Goal: Task Accomplishment & Management: Use online tool/utility

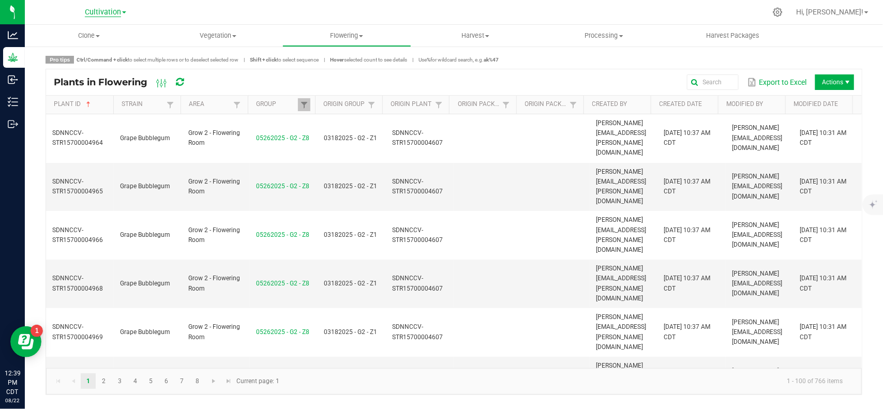
drag, startPoint x: 95, startPoint y: 4, endPoint x: 96, endPoint y: 10, distance: 6.8
click at [95, 4] on div "Cultivation Cultivation Manufacturing Retail" at bounding box center [105, 12] width 151 height 16
click at [96, 11] on span "Cultivation" at bounding box center [103, 12] width 36 height 9
click at [69, 52] on link "Manufacturing" at bounding box center [105, 50] width 151 height 14
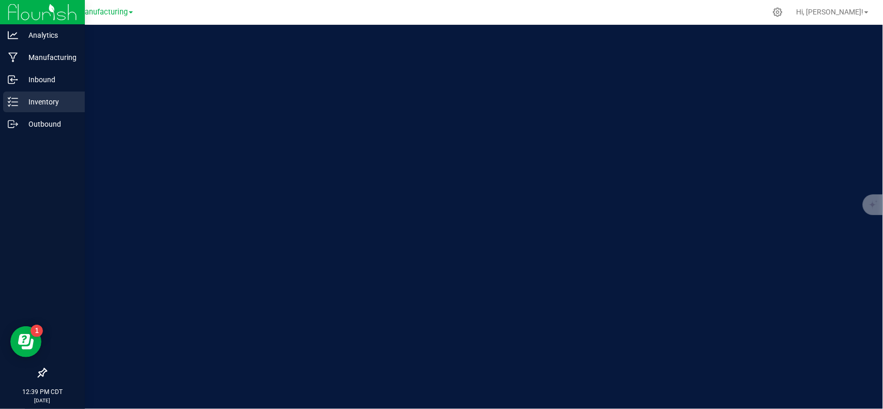
click at [11, 102] on icon at bounding box center [13, 102] width 10 height 10
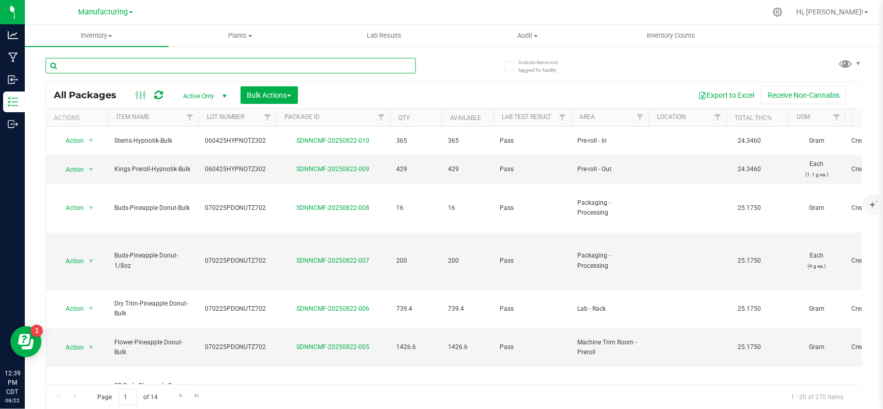
click at [172, 68] on input "text" at bounding box center [231, 66] width 371 height 16
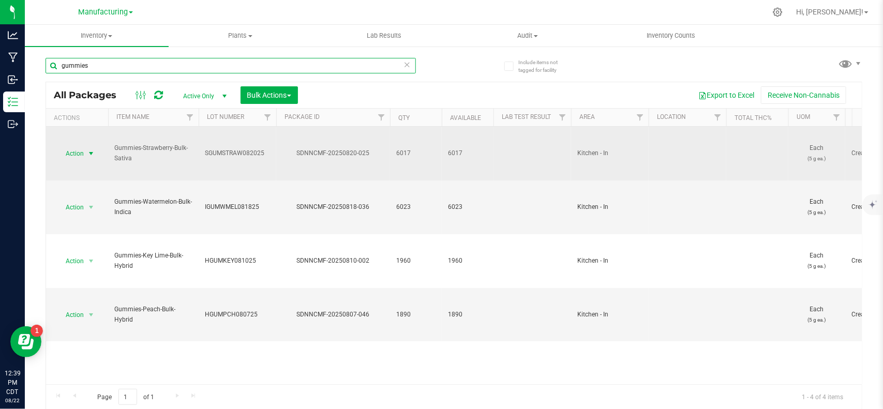
type input "gummies"
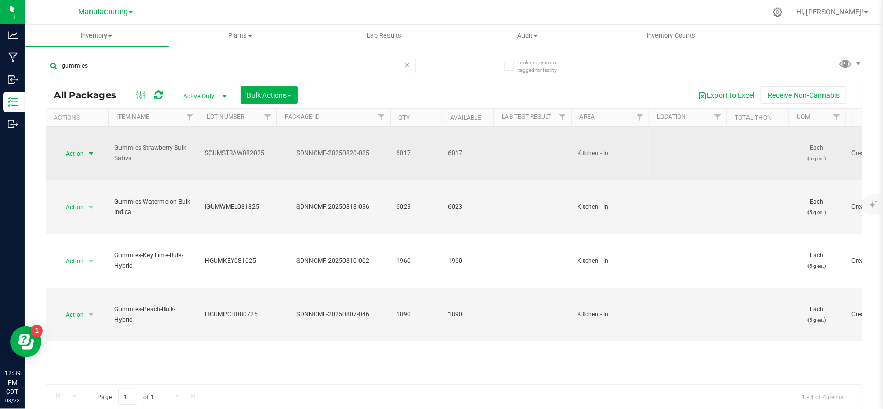
click at [86, 152] on span "select" at bounding box center [91, 153] width 13 height 14
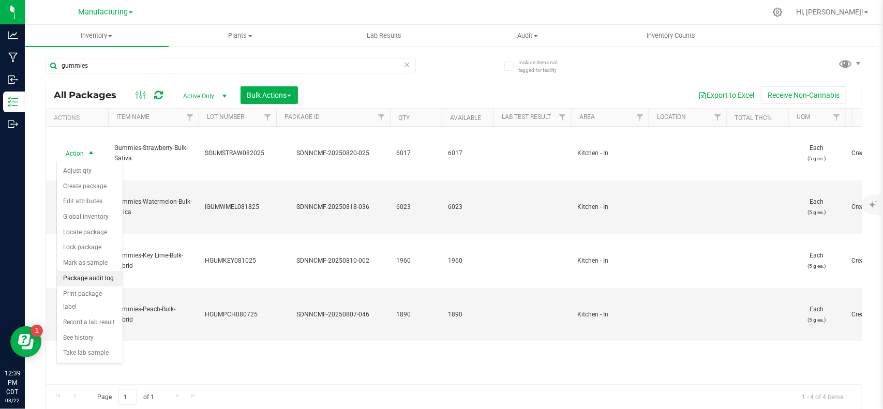
click at [97, 287] on li "Package audit log" at bounding box center [90, 279] width 66 height 16
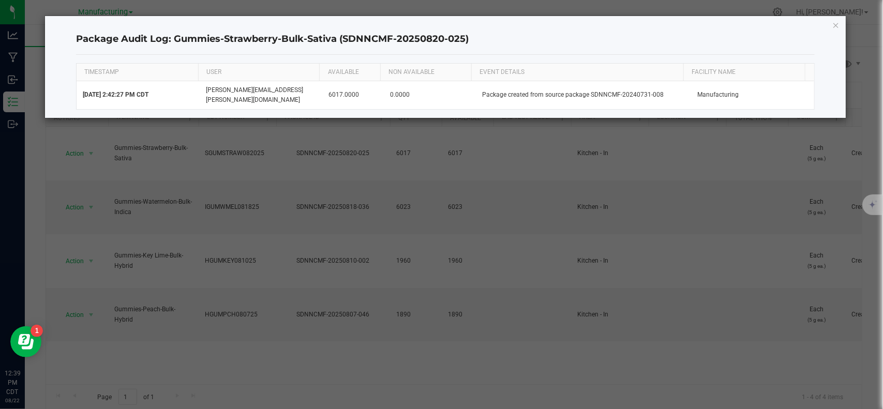
click at [836, 31] on div "Package Audit Log: Gummies-Strawberry-Bulk-Sativa (SDNNCMF-20250820-025) TIMEST…" at bounding box center [445, 67] width 801 height 102
click at [837, 24] on icon "button" at bounding box center [836, 25] width 7 height 12
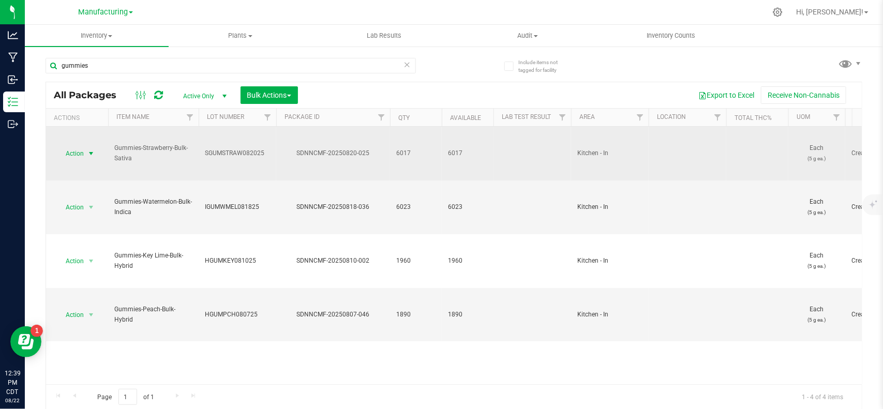
click at [83, 153] on span "Action" at bounding box center [70, 153] width 28 height 14
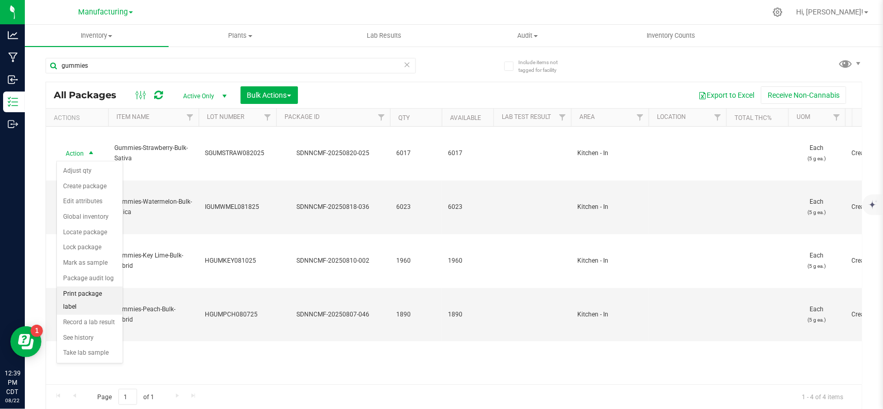
click at [83, 295] on li "Print package label" at bounding box center [90, 301] width 66 height 28
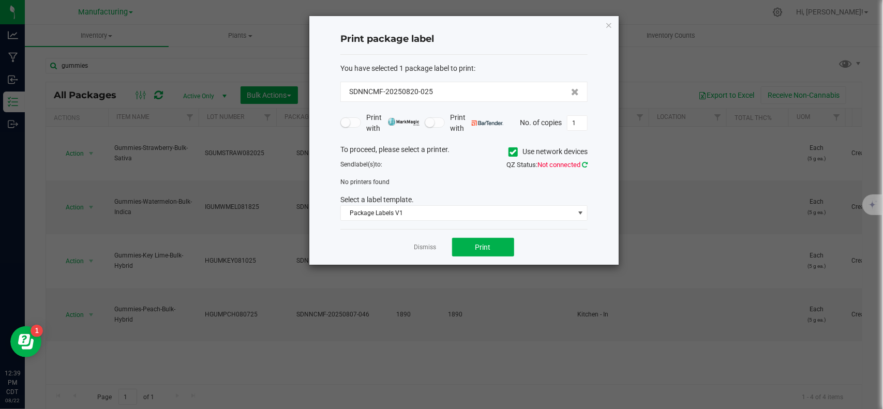
click at [585, 166] on icon at bounding box center [585, 164] width 6 height 7
click at [509, 153] on span at bounding box center [513, 151] width 9 height 9
click at [0, 0] on input "Use network devices" at bounding box center [0, 0] width 0 height 0
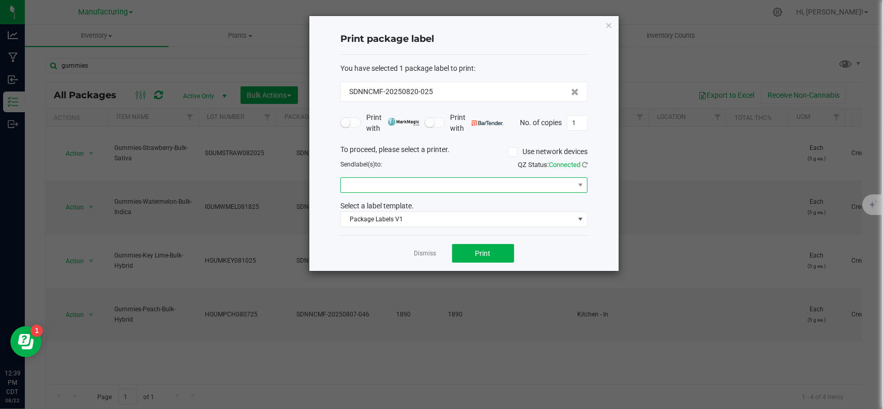
click at [521, 189] on span at bounding box center [457, 185] width 233 height 14
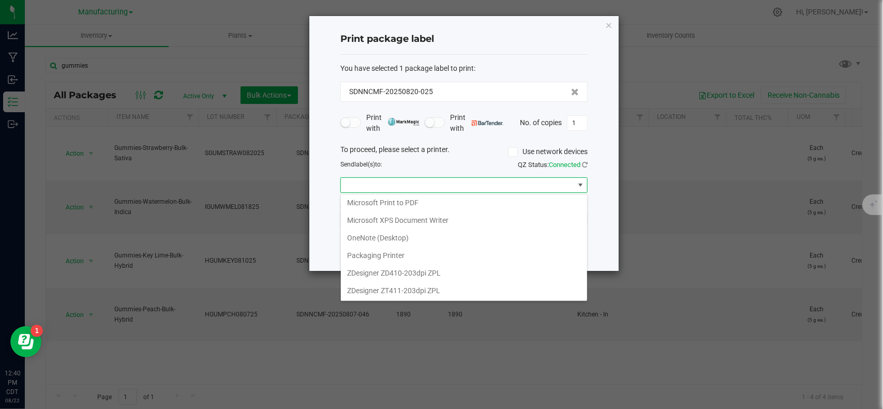
scroll to position [75, 0]
click at [434, 267] on ZPL "ZDesigner ZD410-203dpi ZPL" at bounding box center [464, 273] width 246 height 18
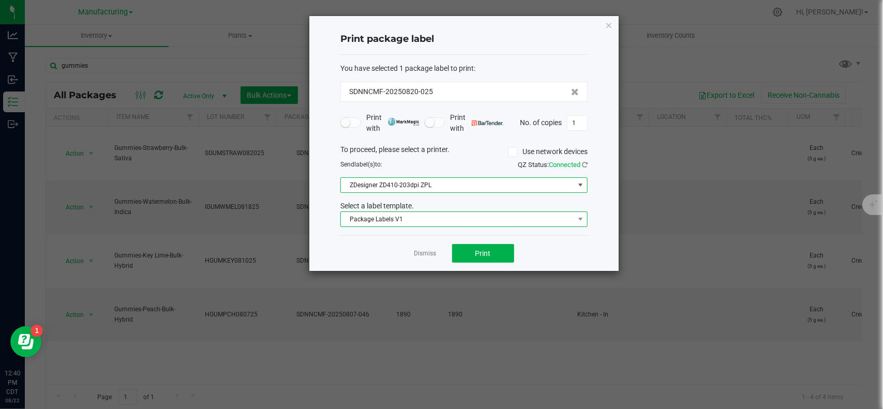
click at [437, 220] on span "Package Labels V1" at bounding box center [457, 219] width 233 height 14
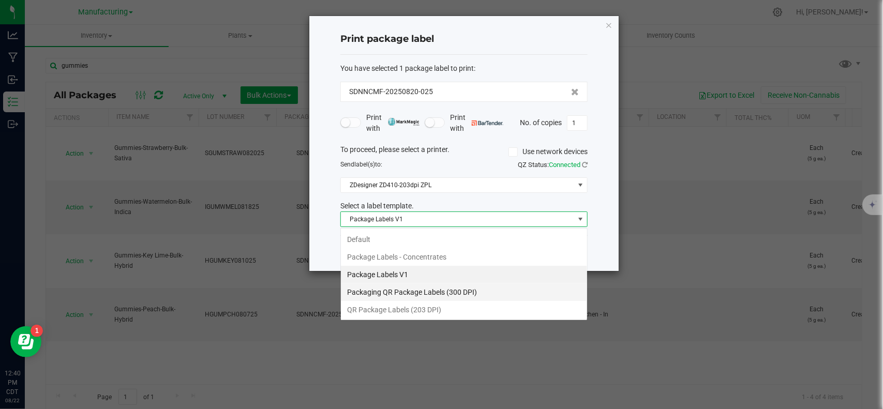
scroll to position [16, 247]
click at [422, 312] on li "QR Package Labels (203 DPI)" at bounding box center [464, 310] width 246 height 18
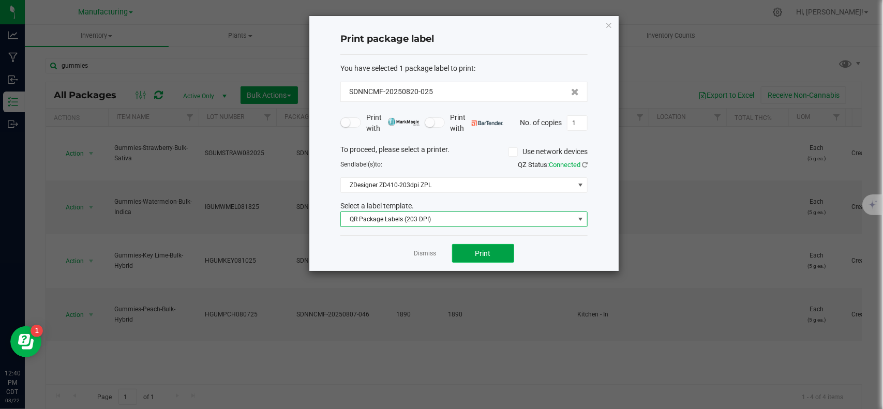
click at [484, 258] on span "Print" at bounding box center [484, 253] width 16 height 8
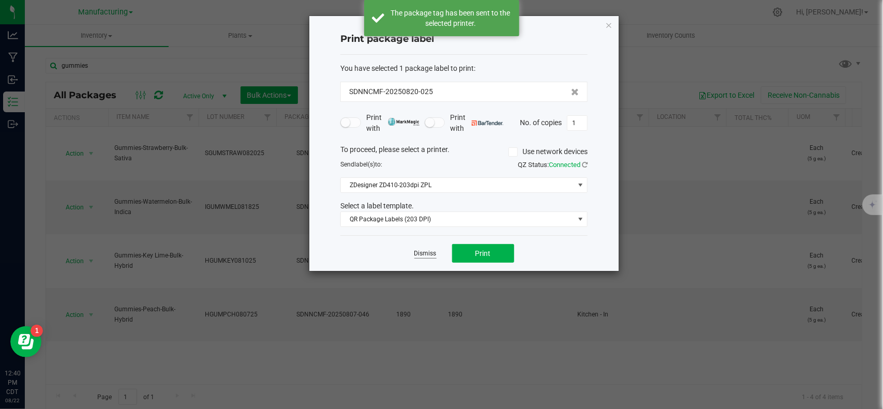
click at [423, 254] on link "Dismiss" at bounding box center [426, 253] width 22 height 9
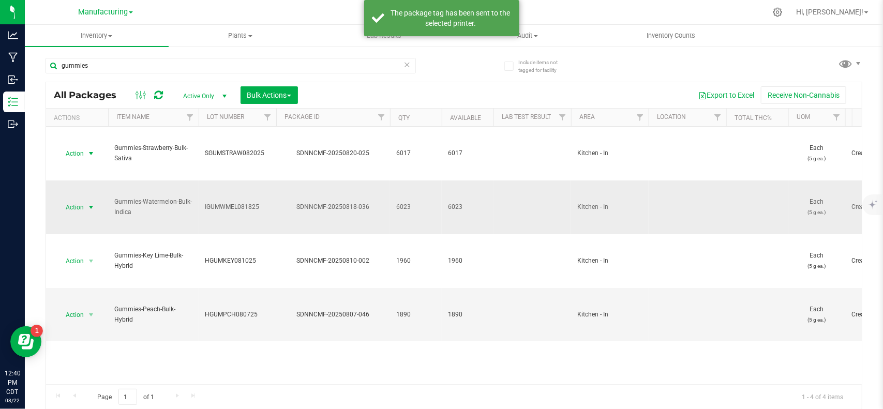
click at [92, 205] on span "select" at bounding box center [91, 207] width 8 height 8
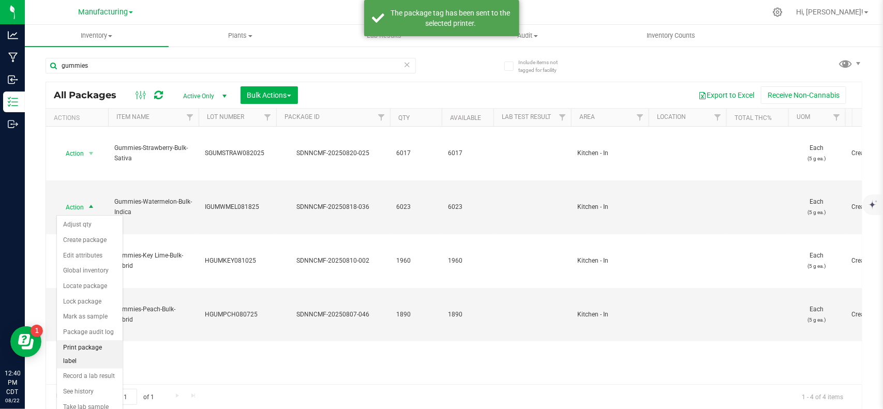
click at [102, 353] on li "Print package label" at bounding box center [90, 355] width 66 height 28
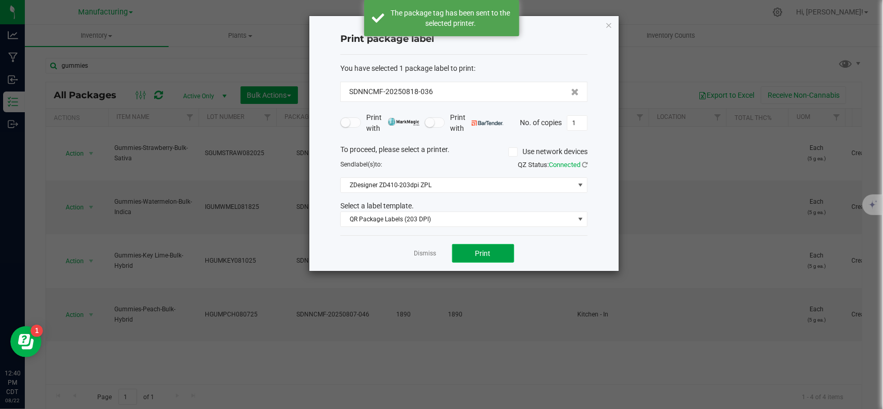
click at [474, 255] on button "Print" at bounding box center [483, 253] width 62 height 19
click at [421, 258] on link "Dismiss" at bounding box center [426, 253] width 22 height 9
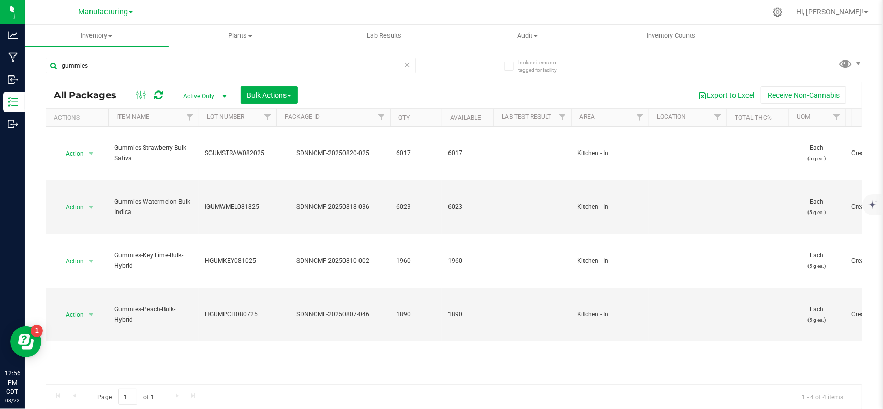
click at [404, 63] on icon at bounding box center [407, 64] width 7 height 12
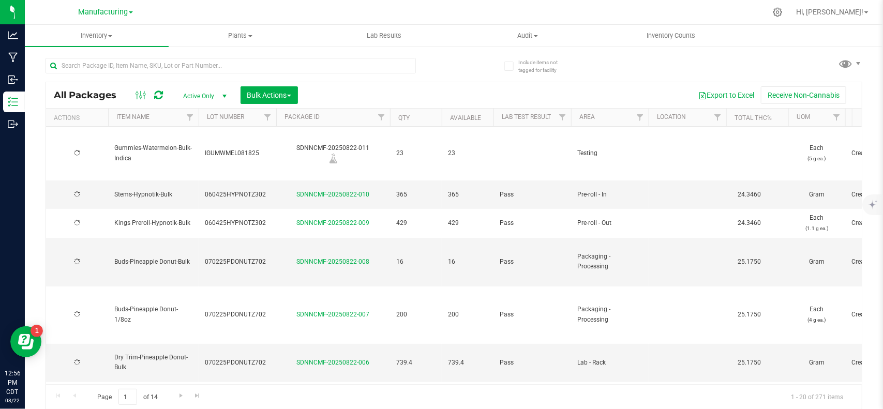
click at [110, 13] on span "Manufacturing" at bounding box center [103, 12] width 50 height 9
click at [83, 39] on link "Cultivation" at bounding box center [105, 36] width 151 height 14
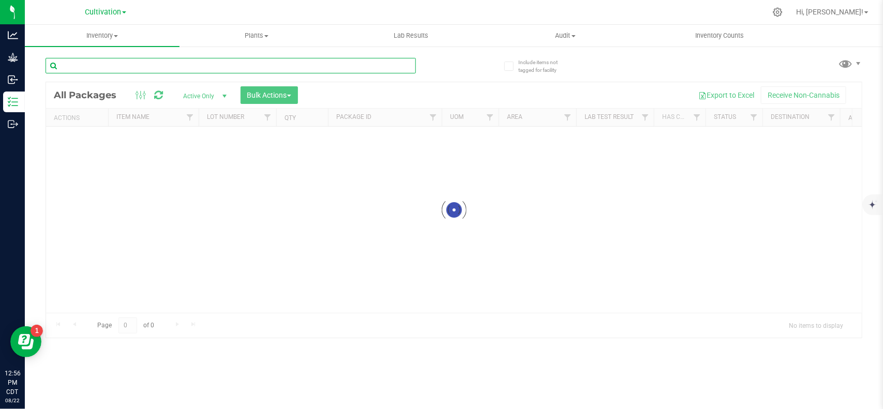
click at [112, 66] on input "text" at bounding box center [231, 66] width 371 height 16
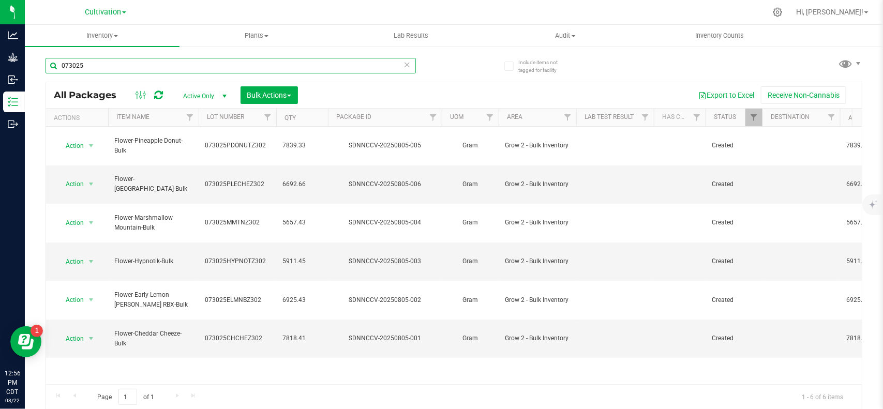
type input "073025"
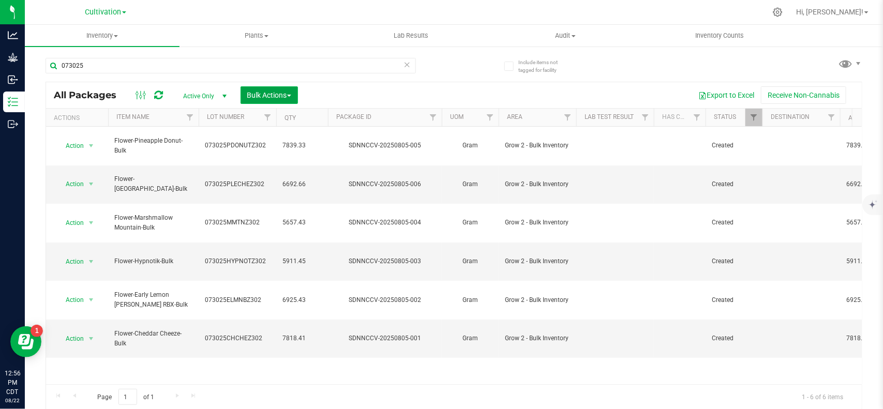
click at [278, 94] on span "Bulk Actions" at bounding box center [269, 95] width 44 height 8
click at [282, 194] on span "Print package labels" at bounding box center [278, 194] width 62 height 8
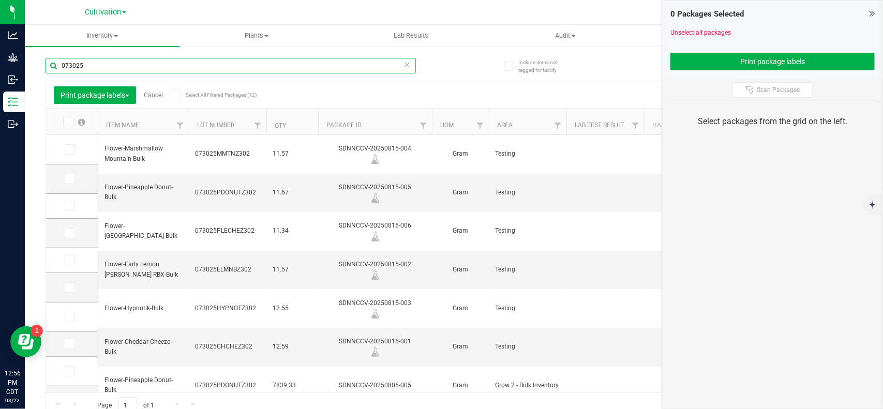
click at [110, 66] on input "073025" at bounding box center [231, 66] width 371 height 16
type input "0"
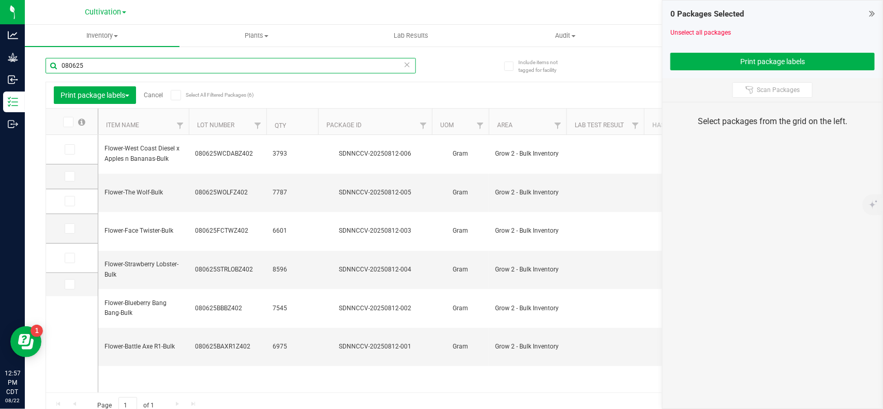
type input "080625"
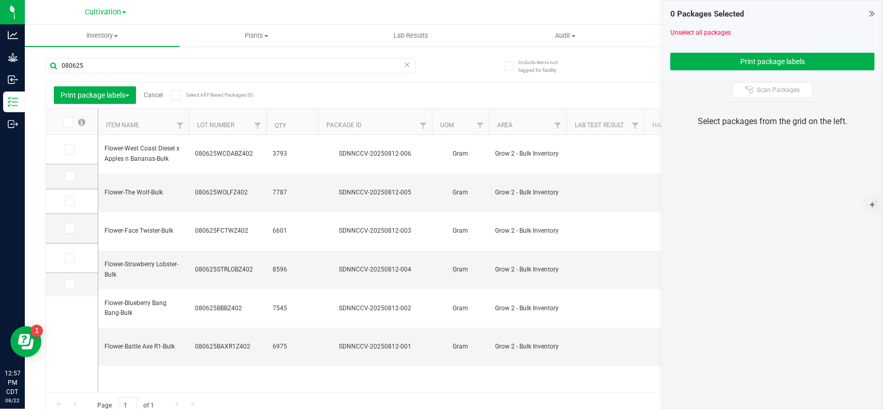
click at [66, 122] on icon at bounding box center [67, 122] width 7 height 0
click at [0, 0] on input "checkbox" at bounding box center [0, 0] width 0 height 0
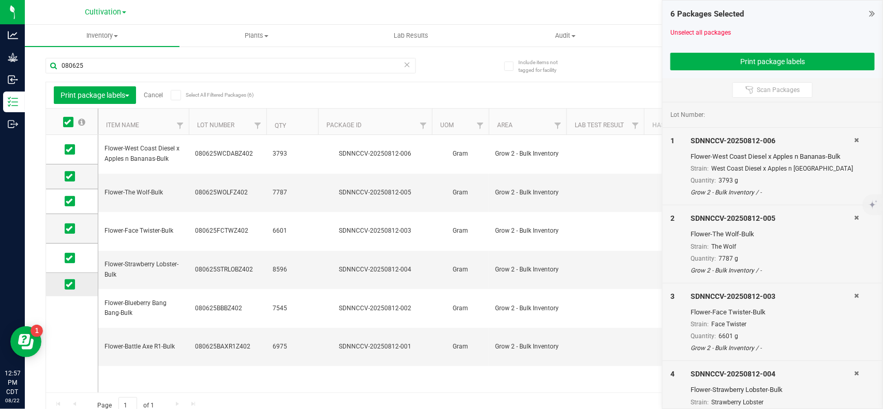
click at [68, 285] on icon at bounding box center [69, 285] width 7 height 0
click at [0, 0] on input "checkbox" at bounding box center [0, 0] width 0 height 0
click at [68, 176] on icon at bounding box center [69, 176] width 7 height 0
click at [0, 0] on input "checkbox" at bounding box center [0, 0] width 0 height 0
click at [783, 60] on button "Print package labels" at bounding box center [773, 62] width 204 height 18
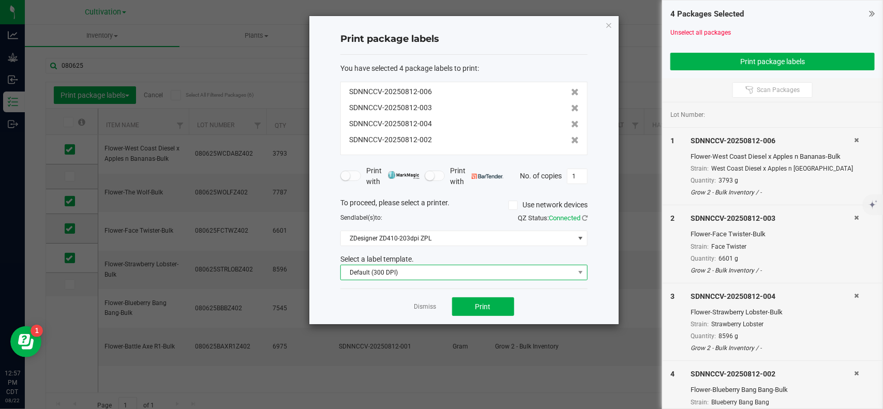
click at [442, 269] on span "Default (300 DPI)" at bounding box center [457, 272] width 233 height 14
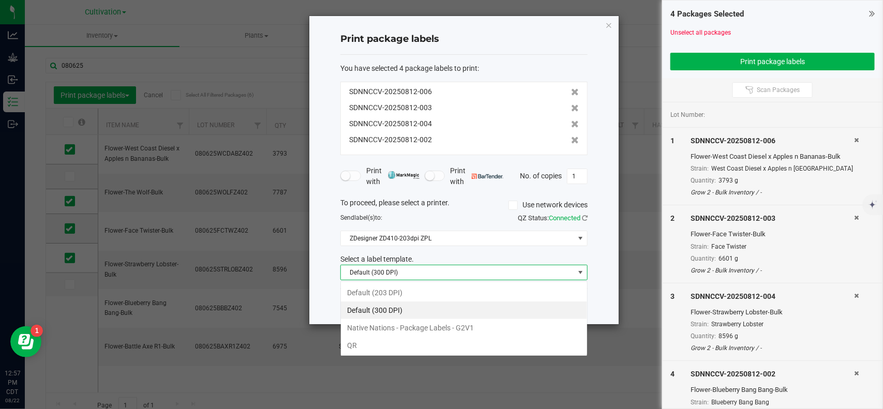
scroll to position [16, 247]
click at [372, 347] on li "QR" at bounding box center [464, 346] width 246 height 18
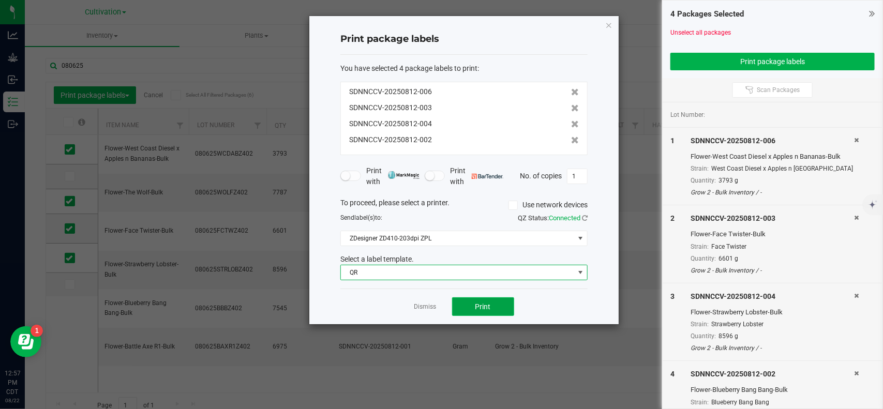
click at [485, 311] on span "Print" at bounding box center [484, 307] width 16 height 8
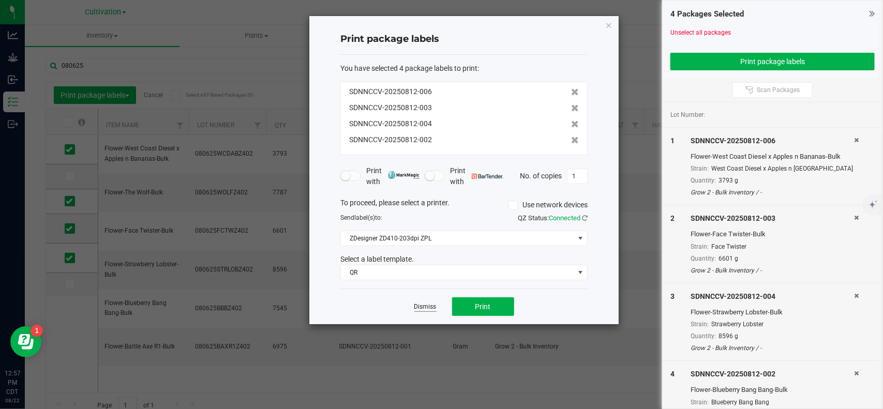
click at [423, 309] on link "Dismiss" at bounding box center [426, 307] width 22 height 9
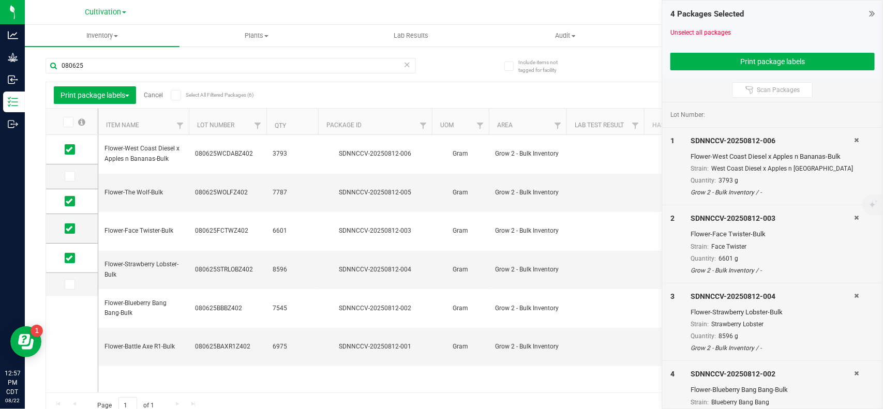
click at [156, 93] on link "Cancel" at bounding box center [153, 95] width 19 height 7
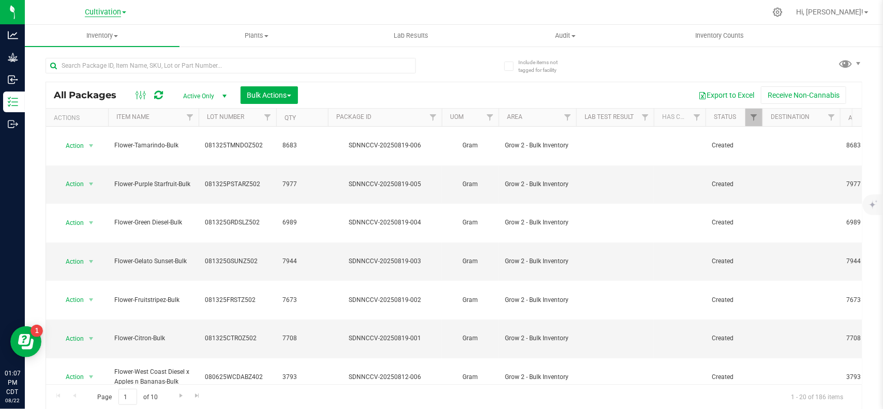
click at [101, 13] on span "Cultivation" at bounding box center [103, 12] width 36 height 9
click at [68, 48] on link "Manufacturing" at bounding box center [105, 50] width 151 height 14
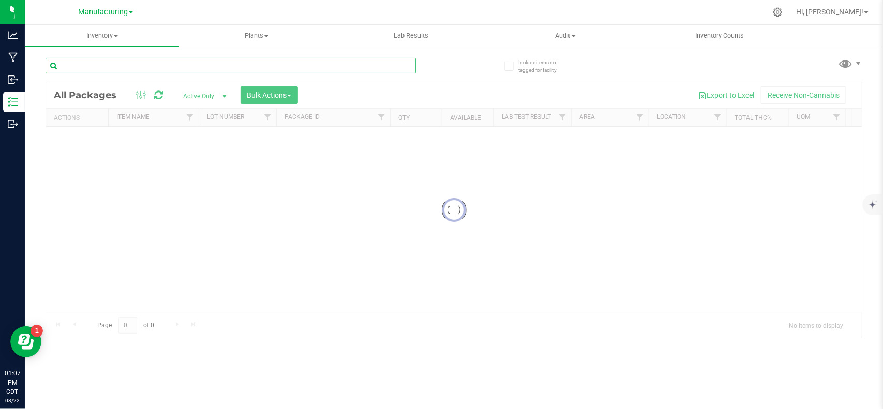
click at [166, 65] on input "text" at bounding box center [231, 66] width 371 height 16
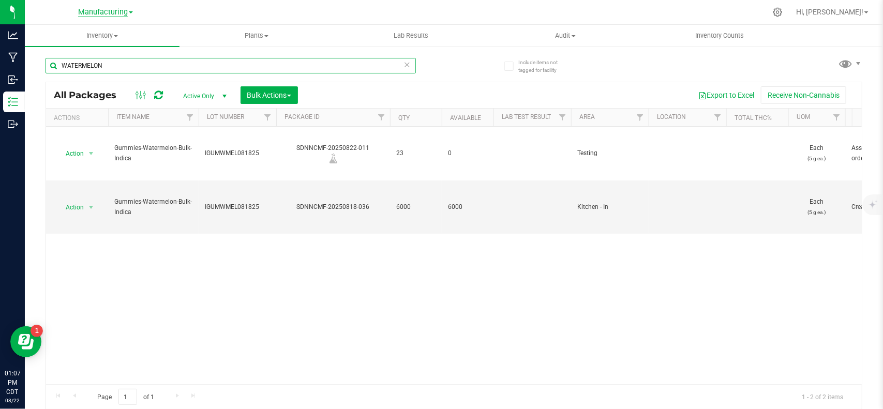
type input "WATERMELON"
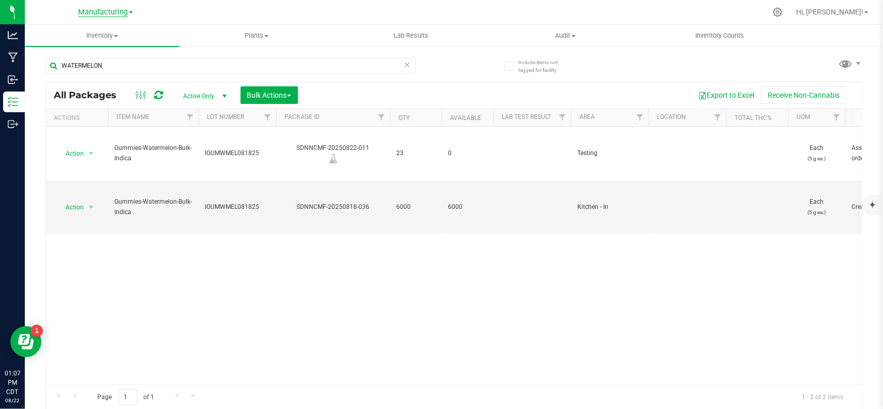
click at [101, 13] on span "Manufacturing" at bounding box center [103, 12] width 50 height 9
click at [76, 61] on link "Retail" at bounding box center [105, 64] width 151 height 14
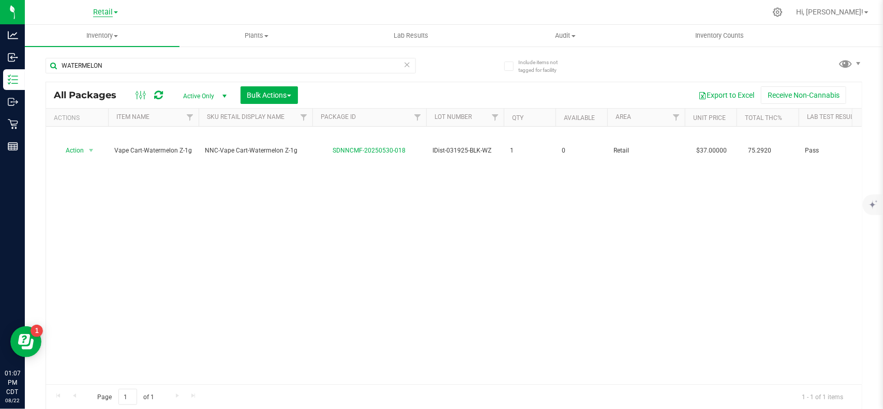
click at [105, 14] on span "Retail" at bounding box center [103, 12] width 20 height 9
click at [89, 53] on link "Manufacturing" at bounding box center [105, 50] width 151 height 14
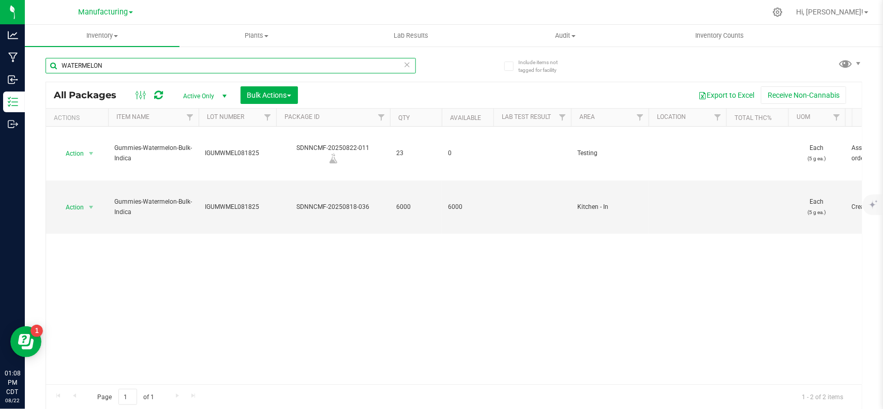
drag, startPoint x: 145, startPoint y: 67, endPoint x: 26, endPoint y: 73, distance: 119.7
click at [26, 73] on div "Include items not tagged for facility [GEOGRAPHIC_DATA] All Packages Active Onl…" at bounding box center [454, 204] width 859 height 316
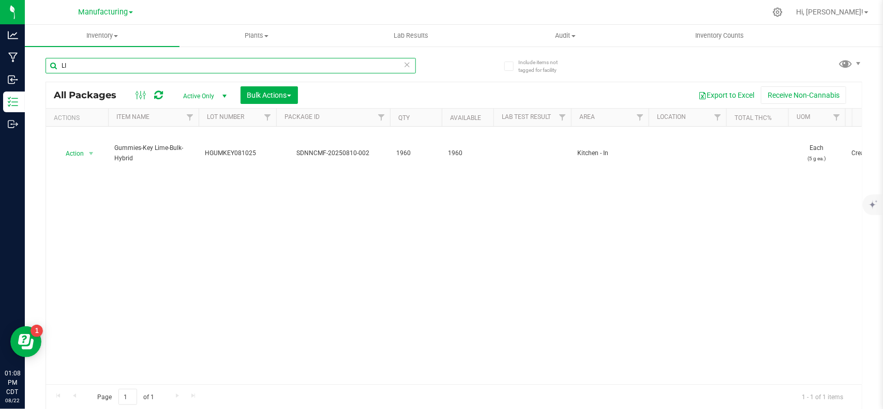
type input "L"
click at [104, 35] on span "Inventory" at bounding box center [102, 35] width 155 height 9
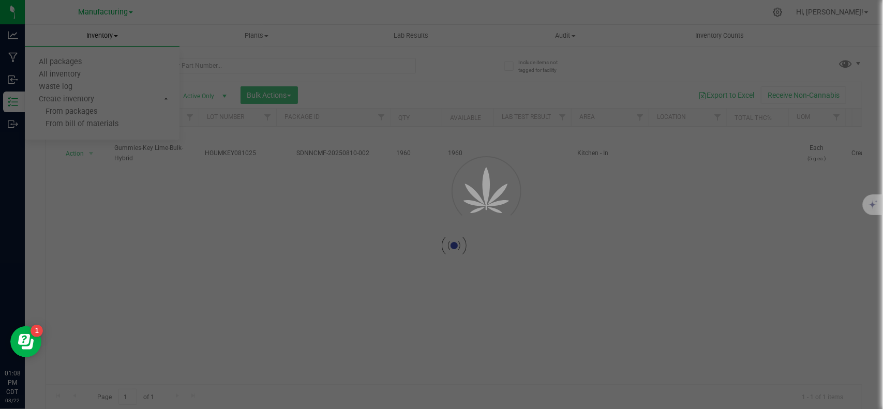
click at [104, 35] on span "Inventory" at bounding box center [102, 35] width 155 height 9
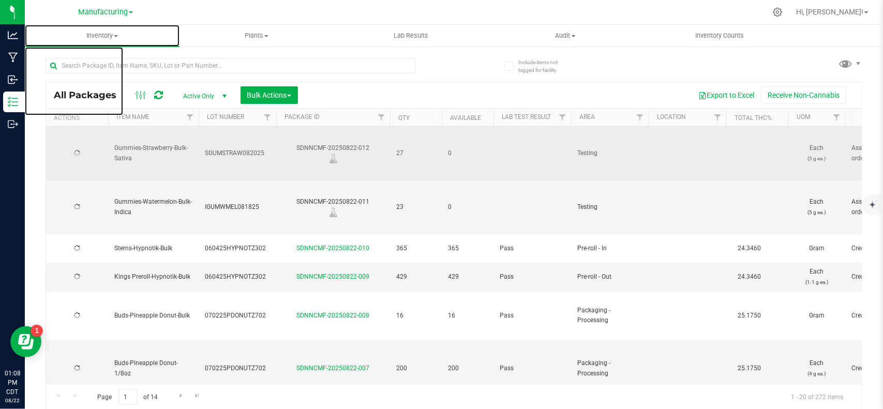
type input "[DATE]"
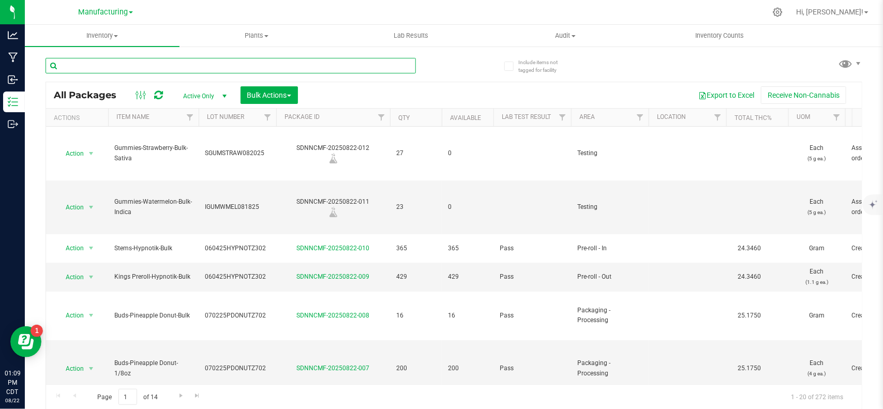
click at [141, 61] on input "text" at bounding box center [231, 66] width 371 height 16
paste input "IGUMWMELLIME071825"
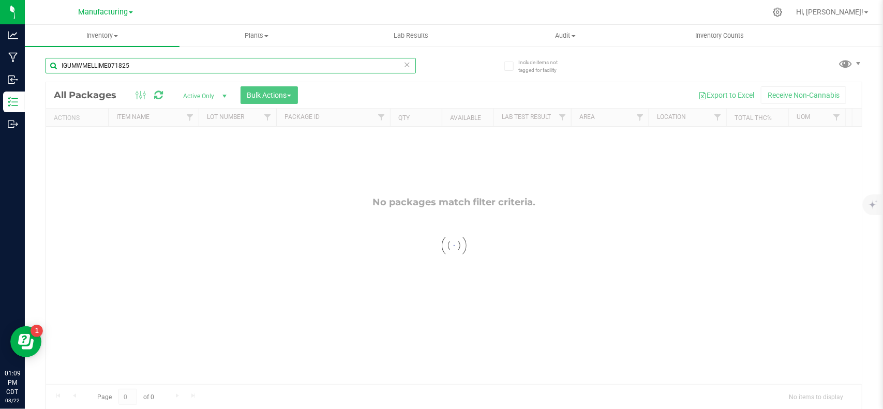
type input "IGUMWMELLIME071825"
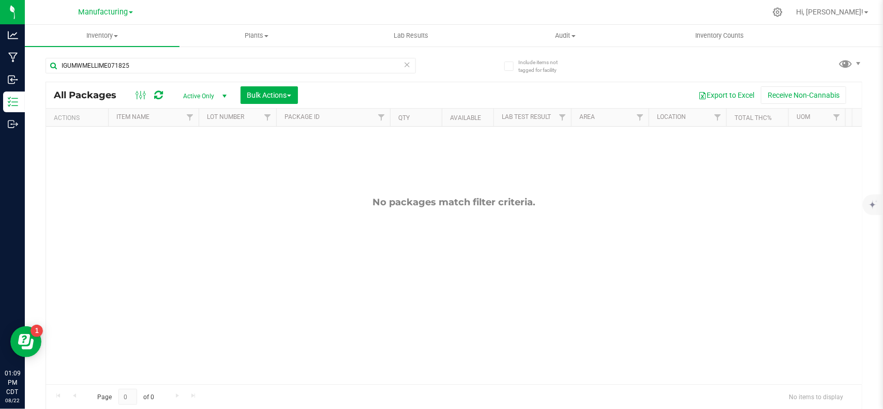
click at [208, 94] on span "Active Only" at bounding box center [202, 96] width 57 height 14
click at [201, 160] on li "All" at bounding box center [203, 160] width 56 height 16
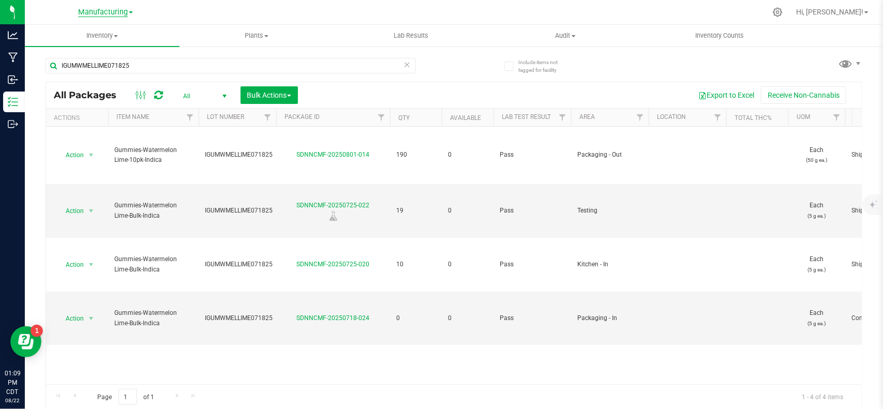
click at [109, 14] on span "Manufacturing" at bounding box center [103, 12] width 50 height 9
click at [77, 61] on link "Retail" at bounding box center [105, 64] width 151 height 14
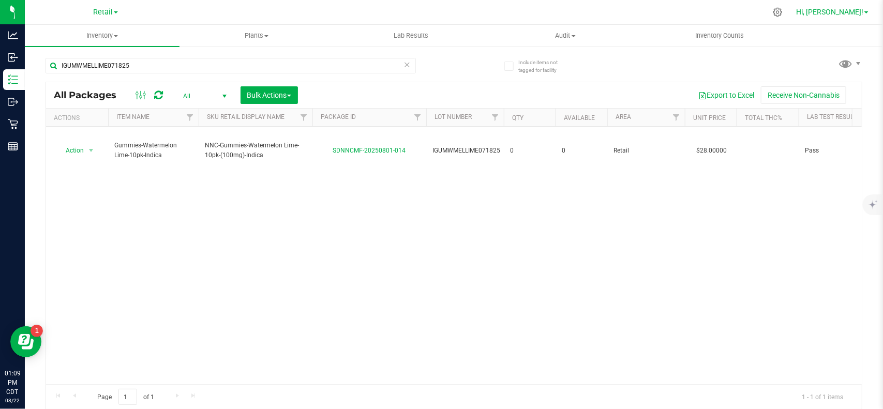
drag, startPoint x: 843, startPoint y: 13, endPoint x: 838, endPoint y: 17, distance: 5.9
click at [843, 13] on span "Hi, [PERSON_NAME]!" at bounding box center [829, 12] width 67 height 8
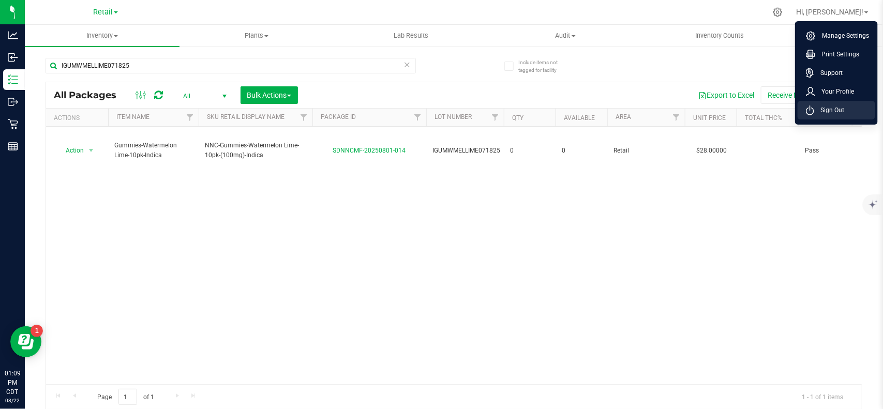
click at [821, 110] on span "Sign Out" at bounding box center [830, 110] width 30 height 10
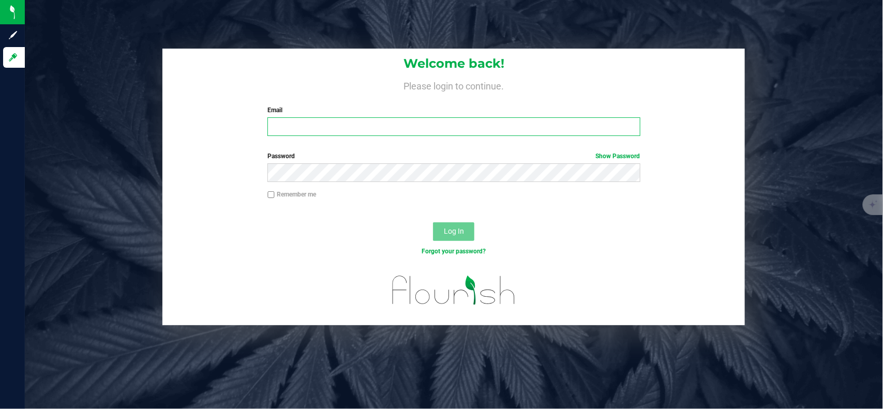
type input "[EMAIL_ADDRESS][PERSON_NAME][DOMAIN_NAME]"
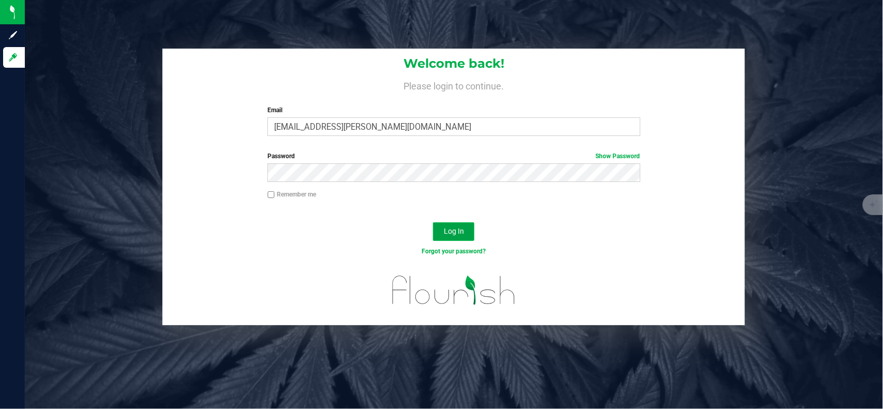
click at [462, 234] on span "Log In" at bounding box center [454, 231] width 20 height 8
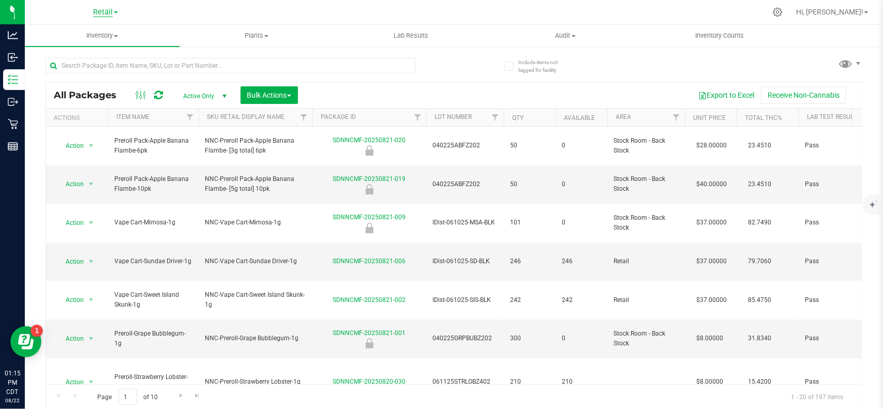
click at [99, 12] on span "Retail" at bounding box center [103, 12] width 20 height 9
click at [84, 50] on link "Manufacturing" at bounding box center [105, 50] width 151 height 14
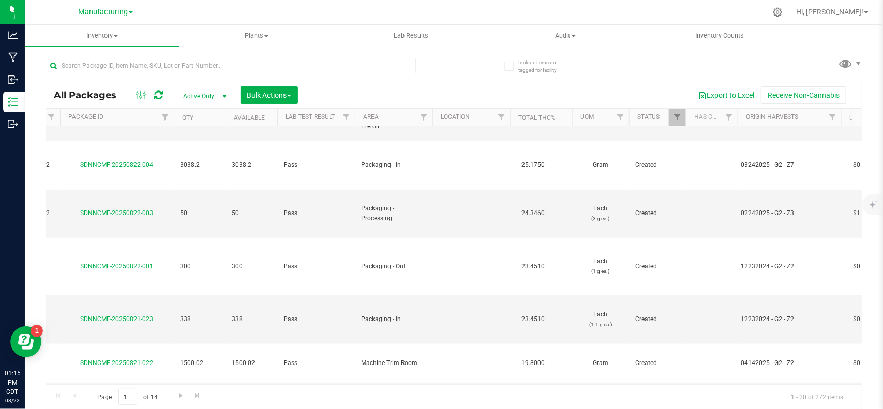
scroll to position [418, 216]
